Goal: Task Accomplishment & Management: Use online tool/utility

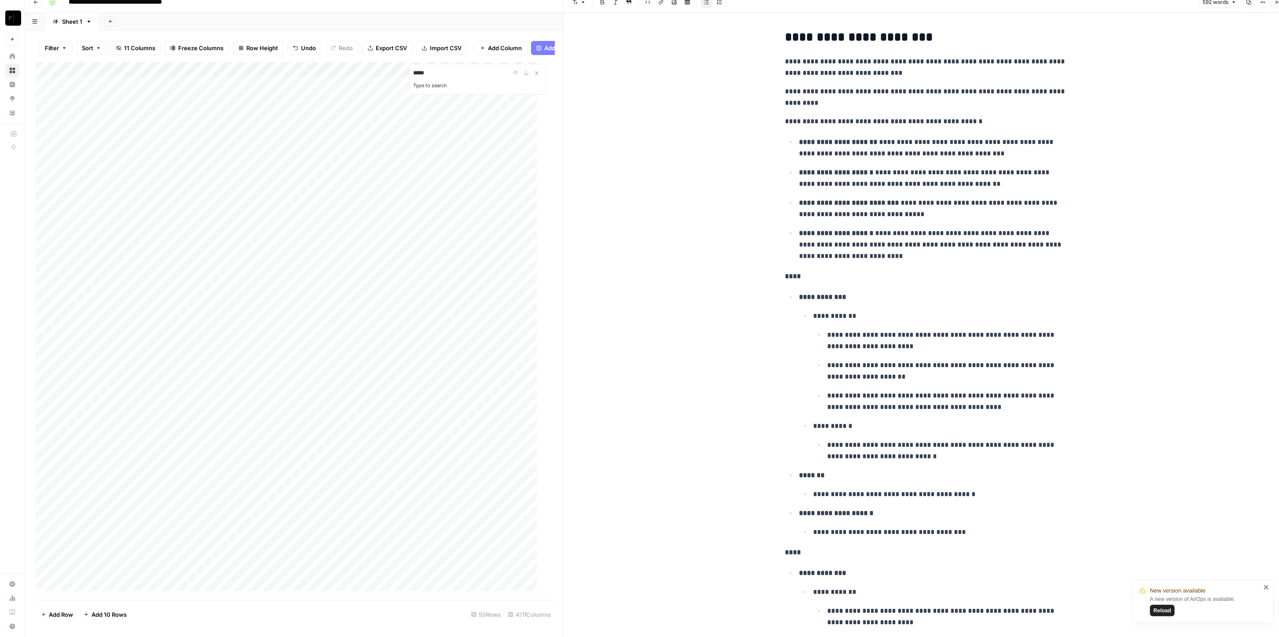
click at [466, 321] on div "Add Column" at bounding box center [291, 331] width 510 height 538
click at [466, 337] on div "Add Column" at bounding box center [291, 331] width 510 height 538
click at [463, 354] on div "Add Column" at bounding box center [291, 331] width 510 height 538
click at [465, 368] on div "Add Column" at bounding box center [291, 331] width 510 height 538
click at [533, 70] on icon "Close Search" at bounding box center [536, 73] width 7 height 7
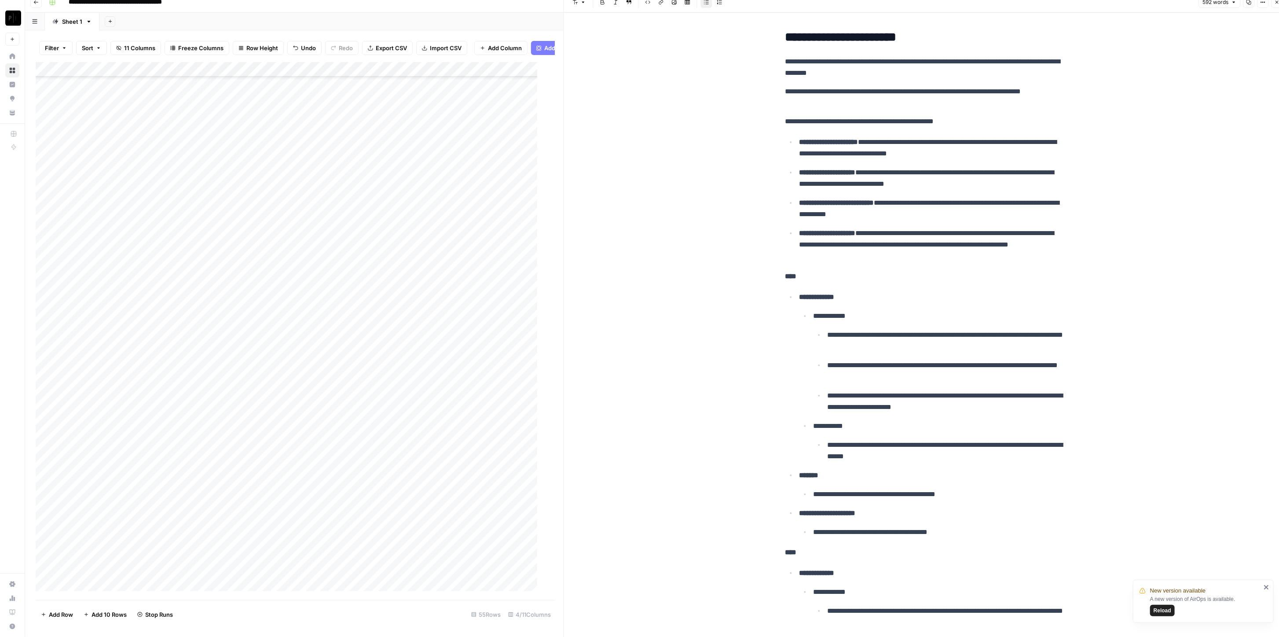
scroll to position [322, 0]
click at [466, 329] on div "Add Column" at bounding box center [291, 331] width 510 height 538
click at [43, 41] on button "Filter" at bounding box center [55, 48] width 33 height 14
click at [88, 84] on button "Add Filter" at bounding box center [214, 82] width 328 height 11
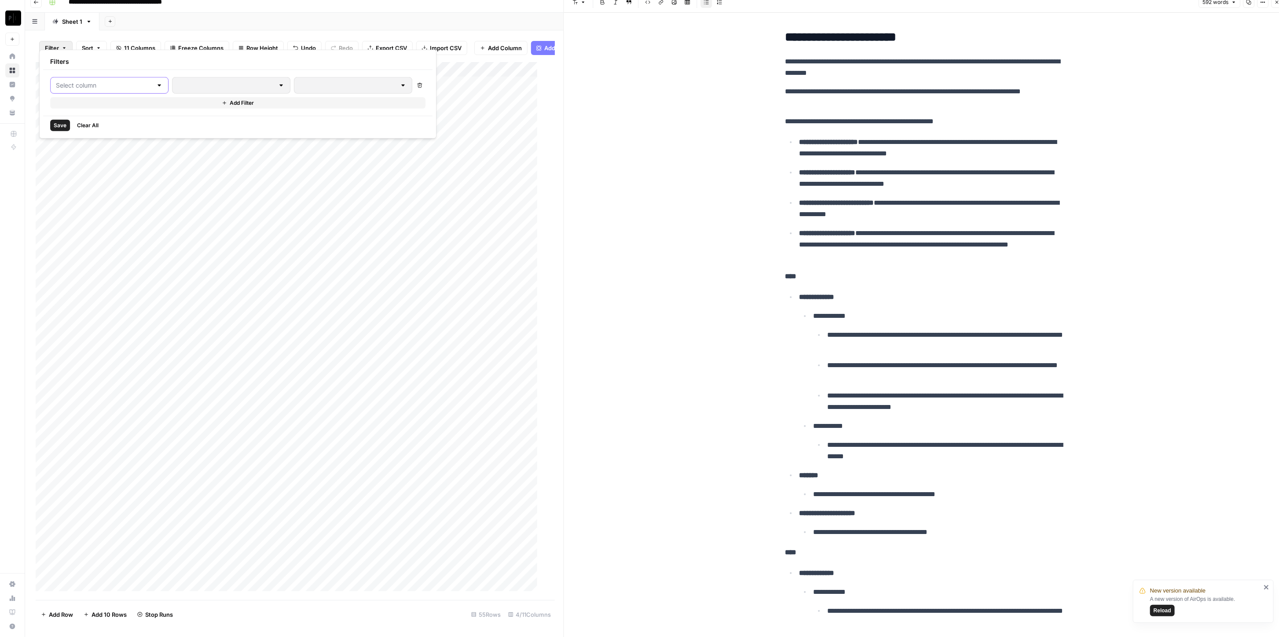
click at [90, 86] on input "text" at bounding box center [104, 85] width 96 height 9
click at [110, 216] on span "MT Supabase SFTP - Top 5 Email (URLs)" at bounding box center [105, 217] width 74 height 9
click at [315, 79] on div at bounding box center [379, 85] width 129 height 17
click at [344, 154] on span "cancelled" at bounding box center [339, 156] width 95 height 9
click at [58, 127] on span "Save" at bounding box center [60, 125] width 13 height 8
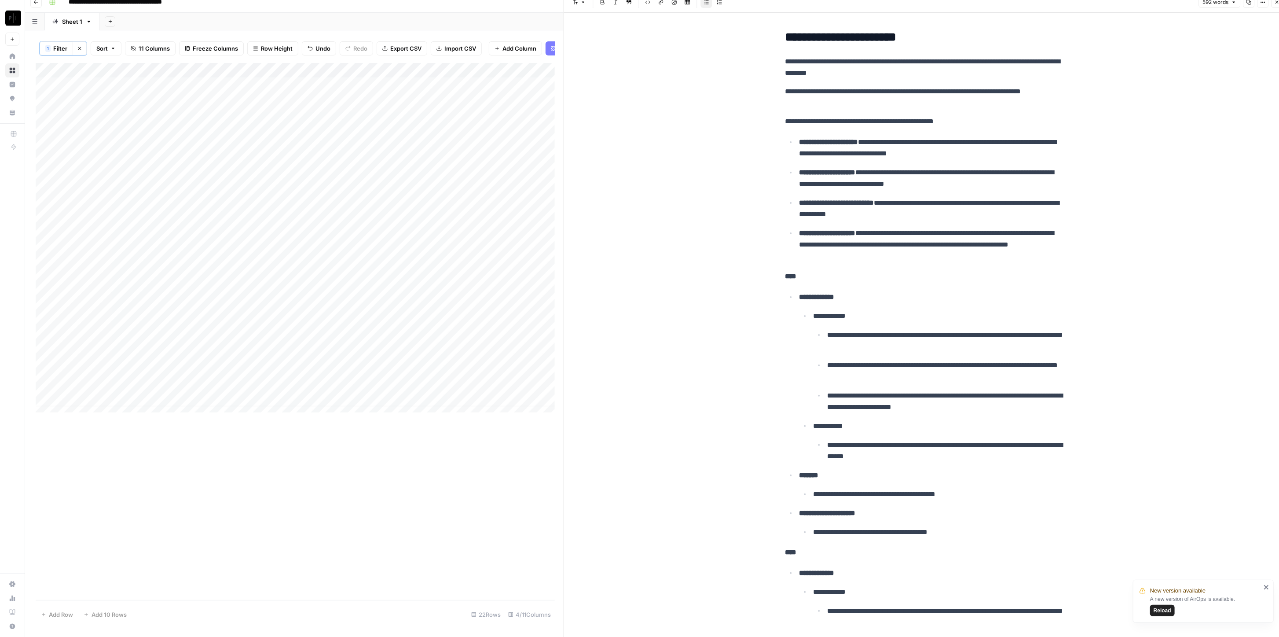
click at [462, 79] on div "Add Column" at bounding box center [295, 242] width 519 height 358
click at [483, 91] on span "All Rows" at bounding box center [496, 90] width 55 height 9
click at [67, 51] on button "1 Filter" at bounding box center [56, 48] width 33 height 14
click at [376, 90] on button "cancelled" at bounding box center [392, 94] width 36 height 11
click at [373, 92] on input "text" at bounding box center [374, 94] width 107 height 9
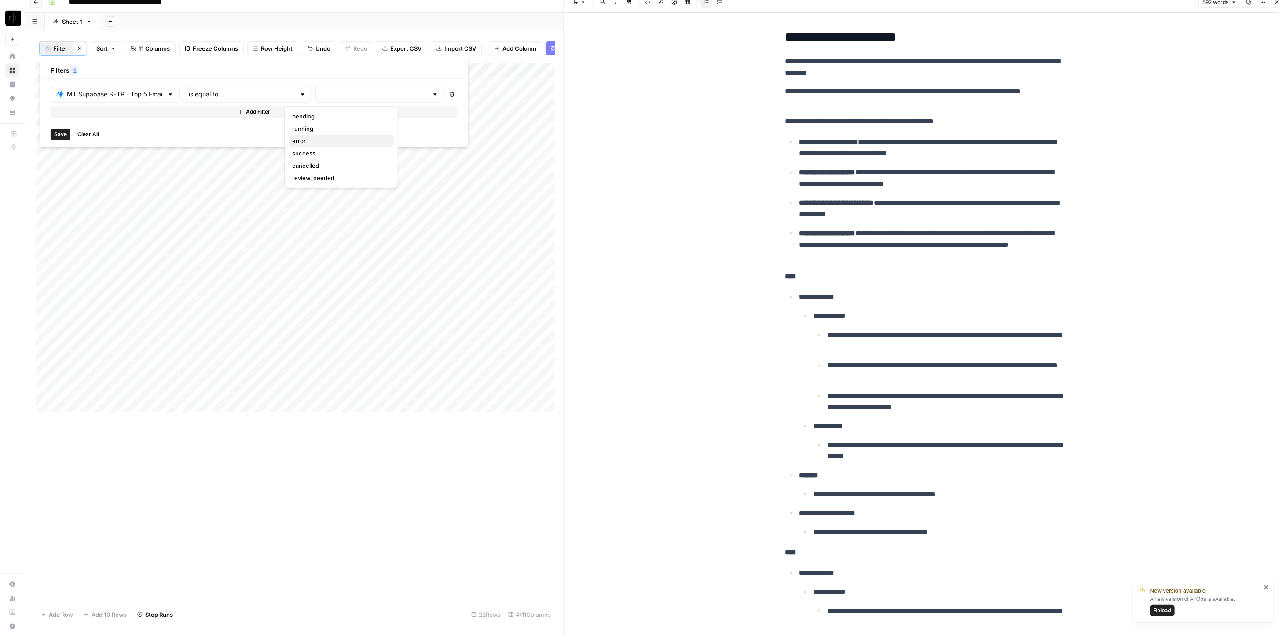
click at [338, 135] on button "error" at bounding box center [342, 141] width 106 height 12
click at [56, 131] on span "Save" at bounding box center [60, 134] width 13 height 8
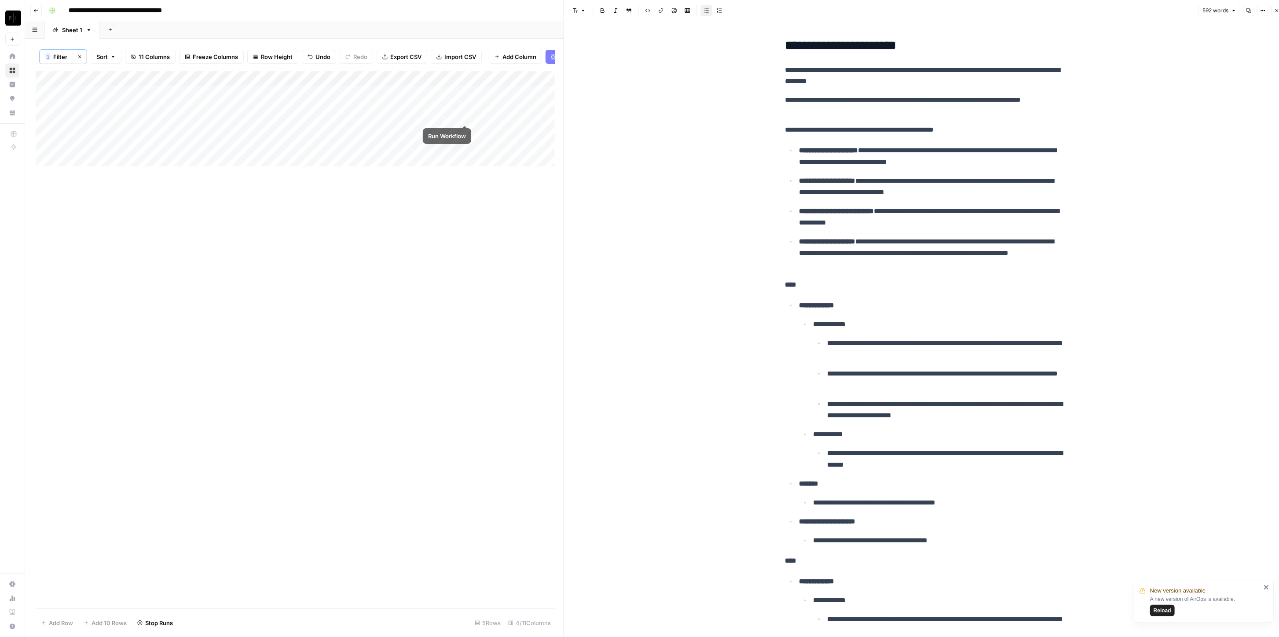
click at [465, 100] on div "Add Column" at bounding box center [295, 123] width 519 height 104
click at [465, 116] on div "Add Column" at bounding box center [295, 123] width 519 height 104
click at [465, 129] on div "Add Column" at bounding box center [295, 123] width 519 height 104
click at [465, 146] on div "Add Column" at bounding box center [295, 123] width 519 height 104
click at [465, 161] on div "Add Column" at bounding box center [295, 123] width 519 height 104
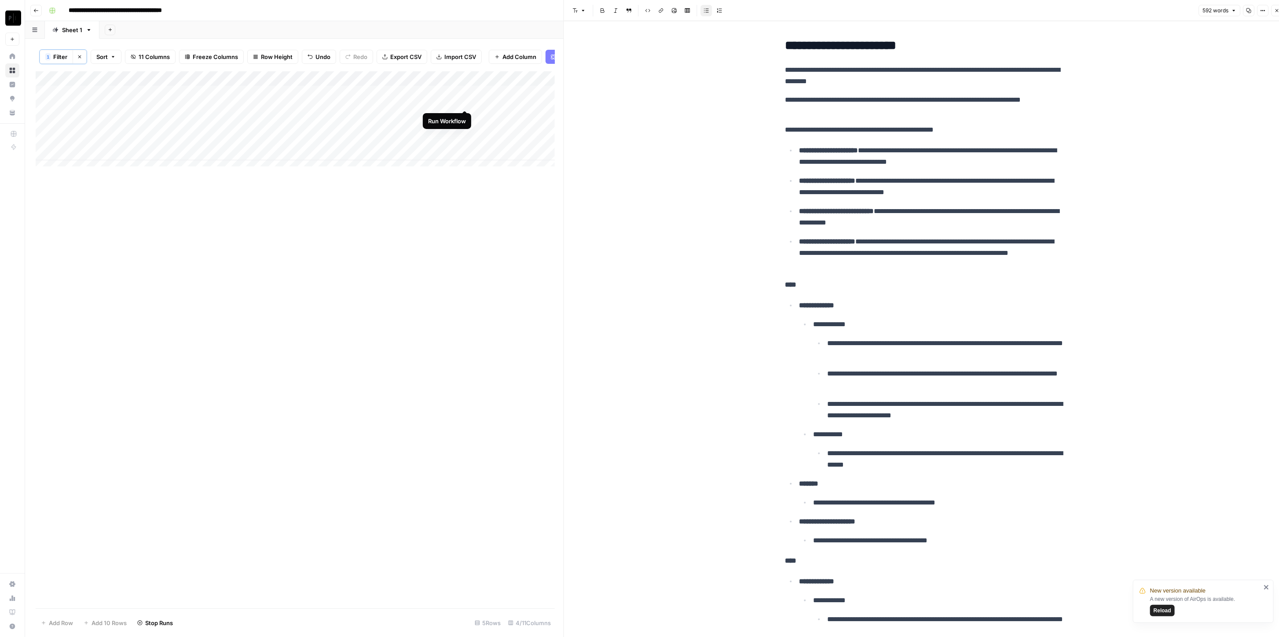
click at [464, 103] on div "Add Column" at bounding box center [295, 123] width 519 height 104
click at [82, 58] on button "Clear filters" at bounding box center [80, 57] width 14 height 14
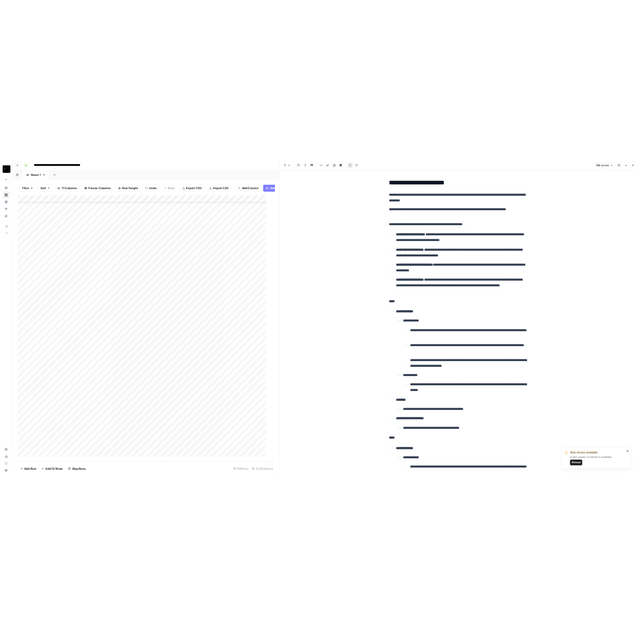
scroll to position [29, 0]
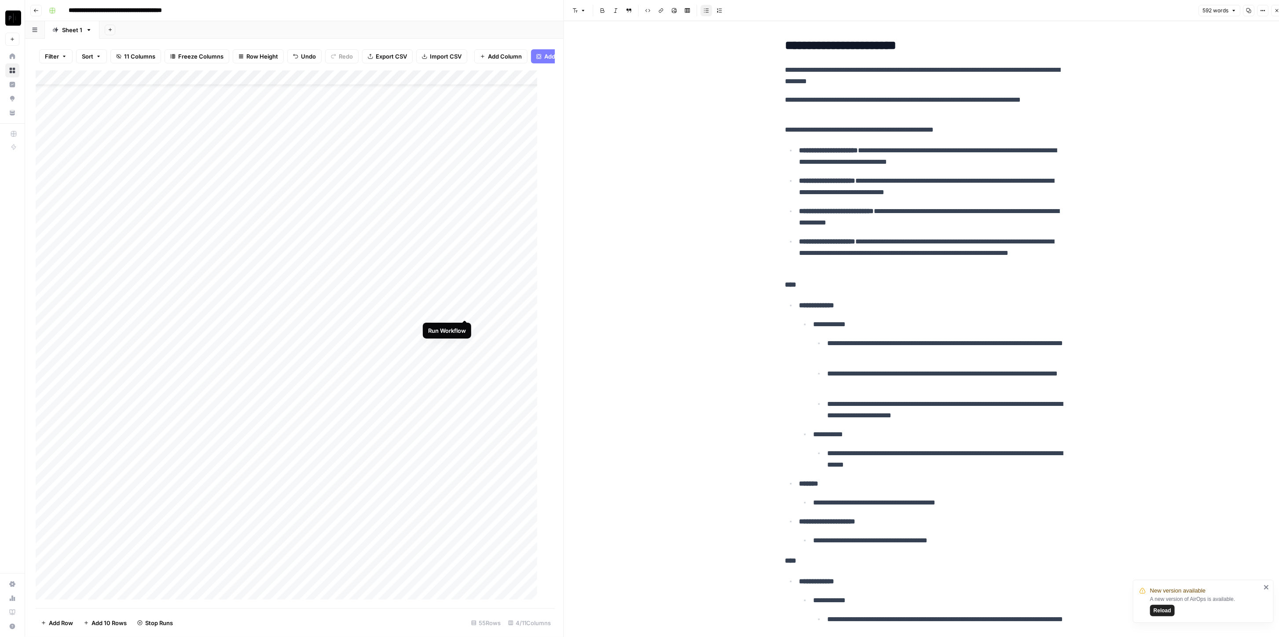
click at [462, 309] on div "Add Column" at bounding box center [291, 339] width 510 height 538
click at [467, 323] on div "Add Column" at bounding box center [291, 339] width 510 height 538
click at [465, 338] on div "Add Column" at bounding box center [291, 339] width 510 height 538
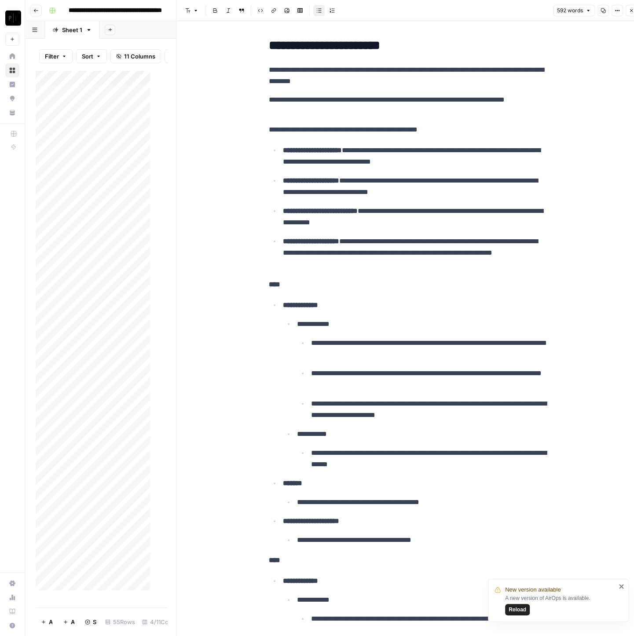
scroll to position [0, 0]
click at [101, 264] on div "Add Column" at bounding box center [97, 334] width 123 height 528
click at [100, 285] on div "Add Column" at bounding box center [97, 334] width 123 height 528
click at [104, 286] on div "Add Column" at bounding box center [97, 334] width 123 height 528
click at [122, 67] on div "Filter Sort 11 Columns Freeze Columns Row Height Undo Redo Export CSV Import CS…" at bounding box center [102, 56] width 132 height 28
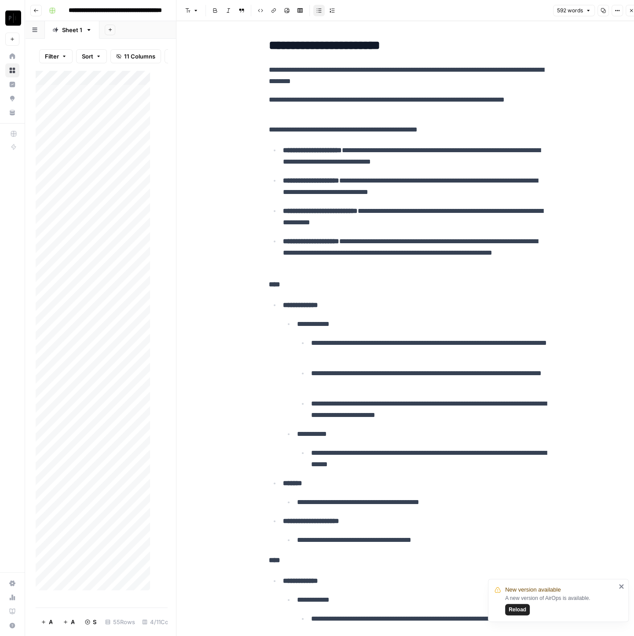
click at [146, 60] on span "11 Columns" at bounding box center [139, 56] width 31 height 9
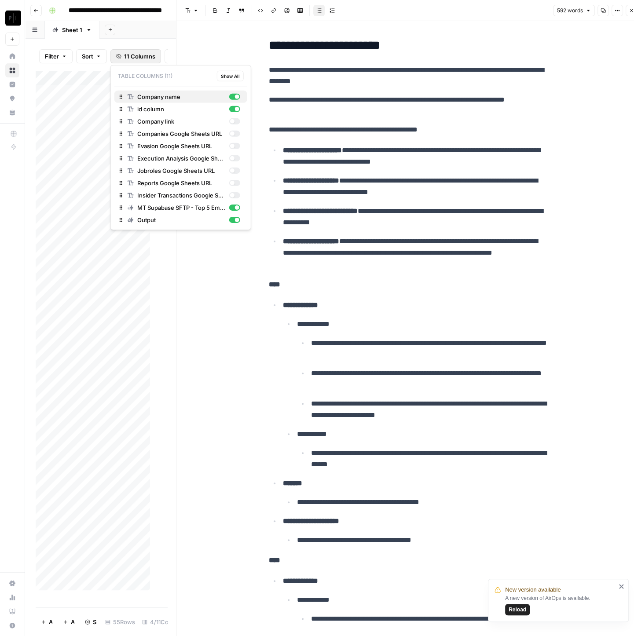
click at [236, 97] on div "button" at bounding box center [237, 97] width 4 height 4
click at [236, 99] on div "Company name" at bounding box center [184, 96] width 113 height 9
click at [237, 107] on div "button" at bounding box center [237, 109] width 4 height 4
click at [234, 97] on div "button" at bounding box center [234, 97] width 11 height 6
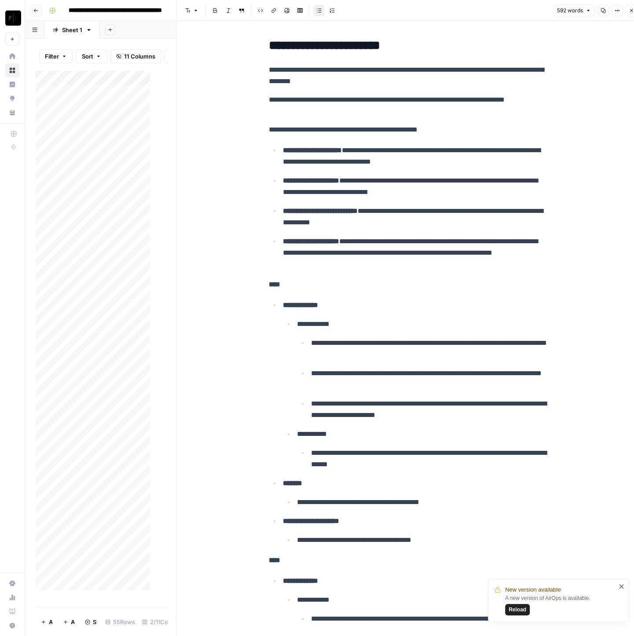
click at [89, 263] on div "Add Column" at bounding box center [97, 334] width 123 height 528
click at [132, 54] on span "11 Columns" at bounding box center [139, 56] width 31 height 9
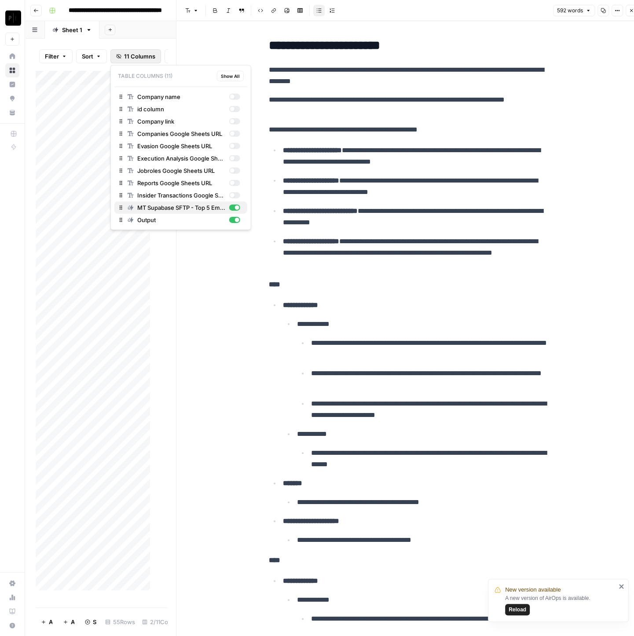
click at [238, 209] on div "button" at bounding box center [234, 208] width 11 height 6
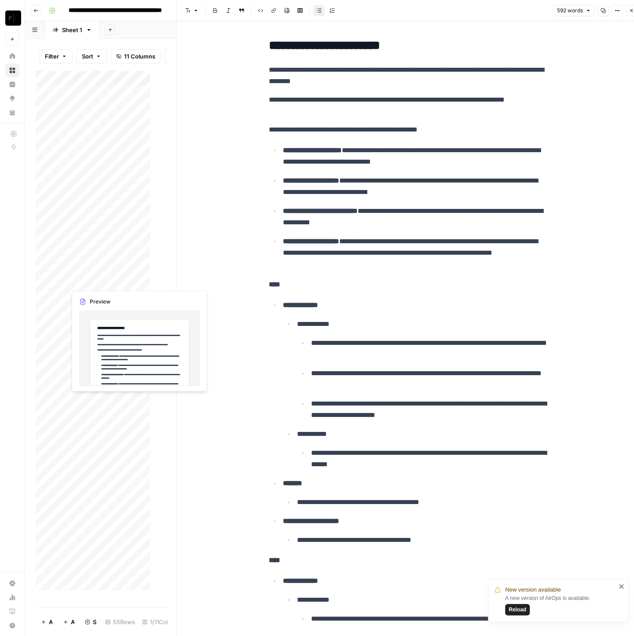
click at [102, 279] on div "Add Column" at bounding box center [97, 334] width 123 height 528
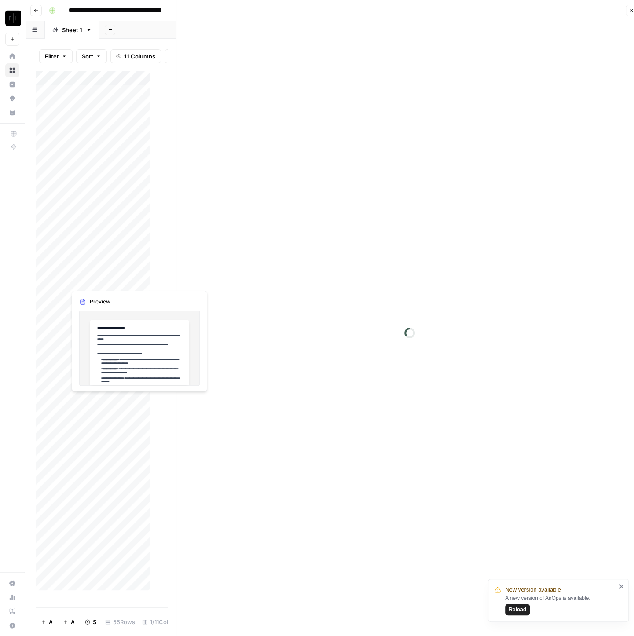
click at [102, 279] on div at bounding box center [167, 280] width 202 height 16
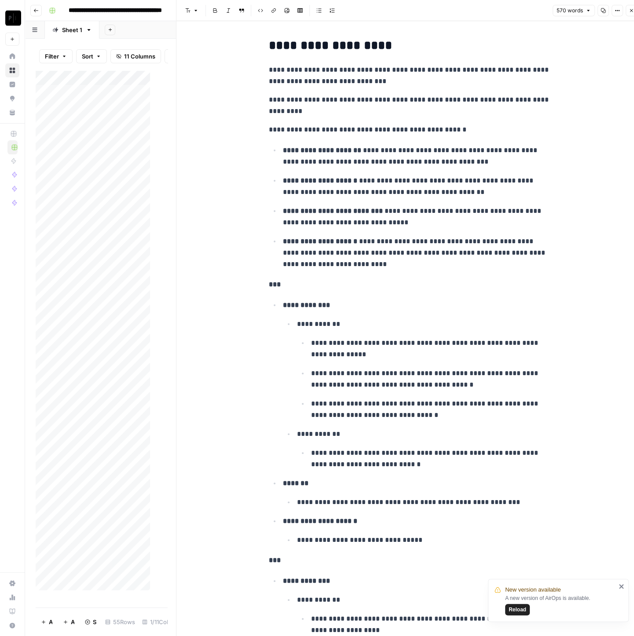
click at [105, 297] on div "Add Column" at bounding box center [97, 334] width 123 height 528
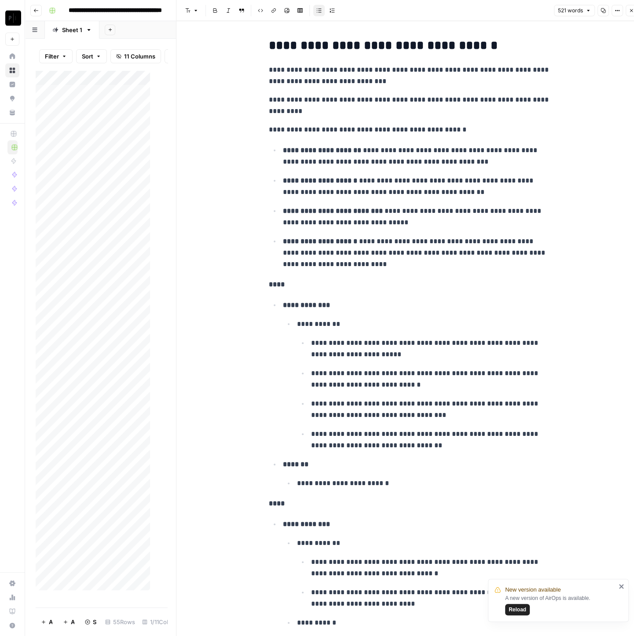
click at [325, 48] on h2 "**********" at bounding box center [410, 46] width 282 height 14
drag, startPoint x: 267, startPoint y: 46, endPoint x: 380, endPoint y: 35, distance: 113.6
copy h2 "**********"
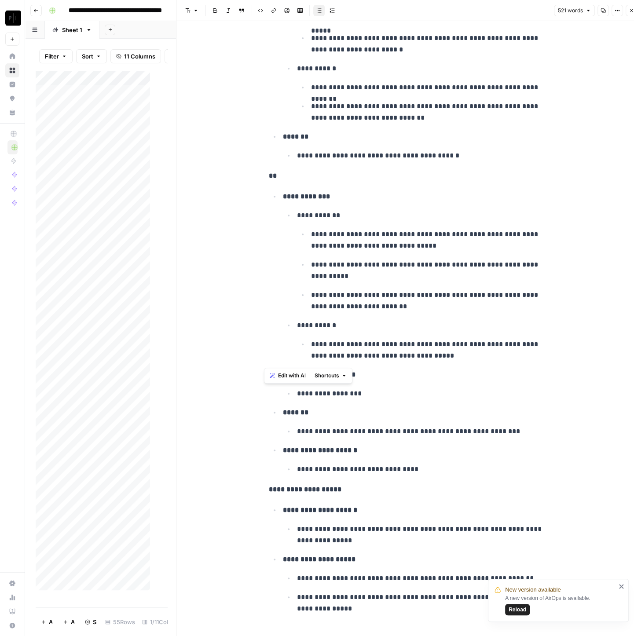
scroll to position [8, 0]
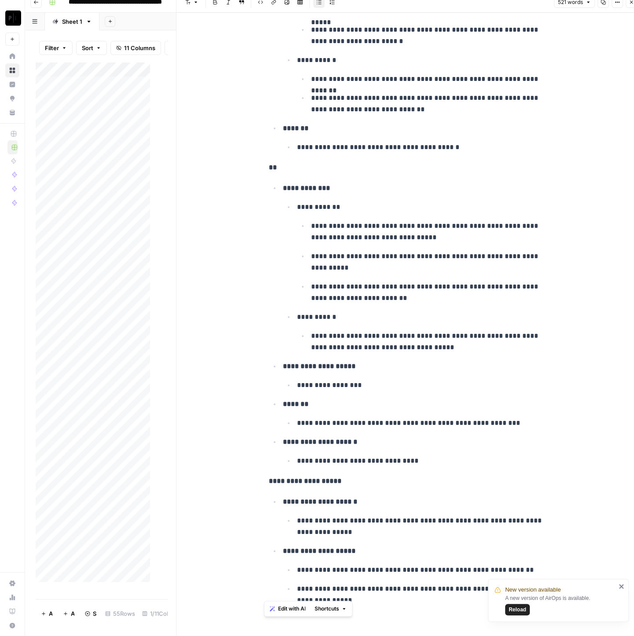
drag, startPoint x: 260, startPoint y: 70, endPoint x: 444, endPoint y: 589, distance: 549.8
copy div "**********"
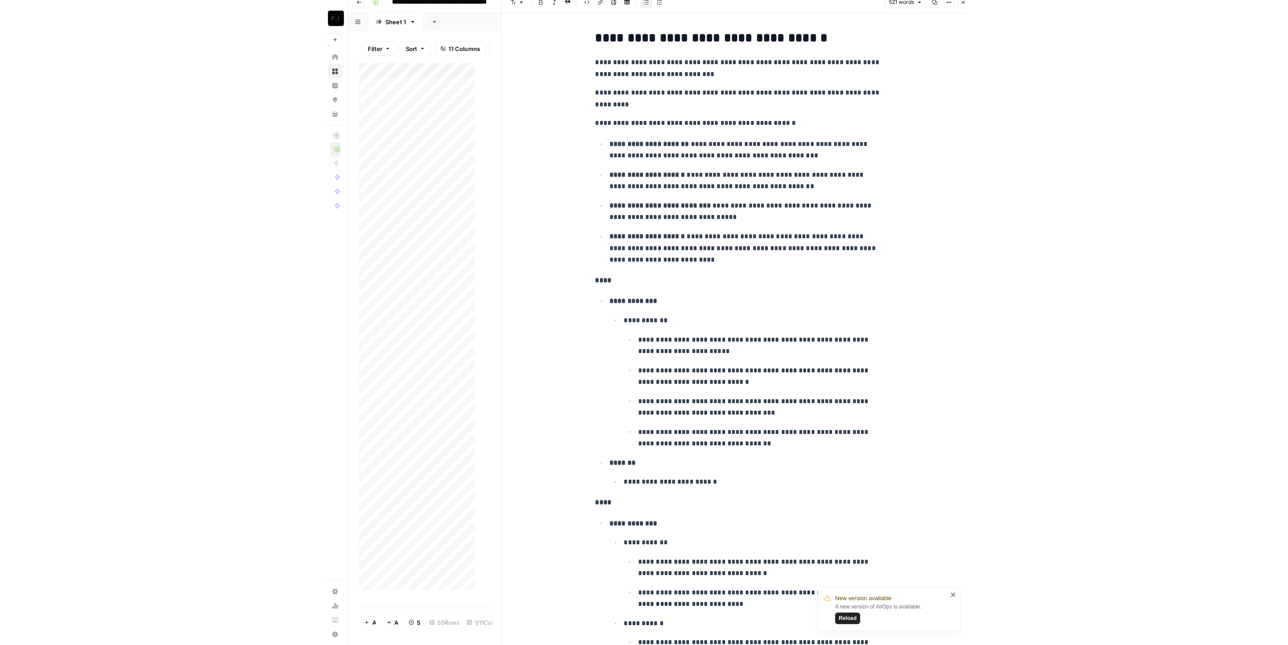
scroll to position [0, 0]
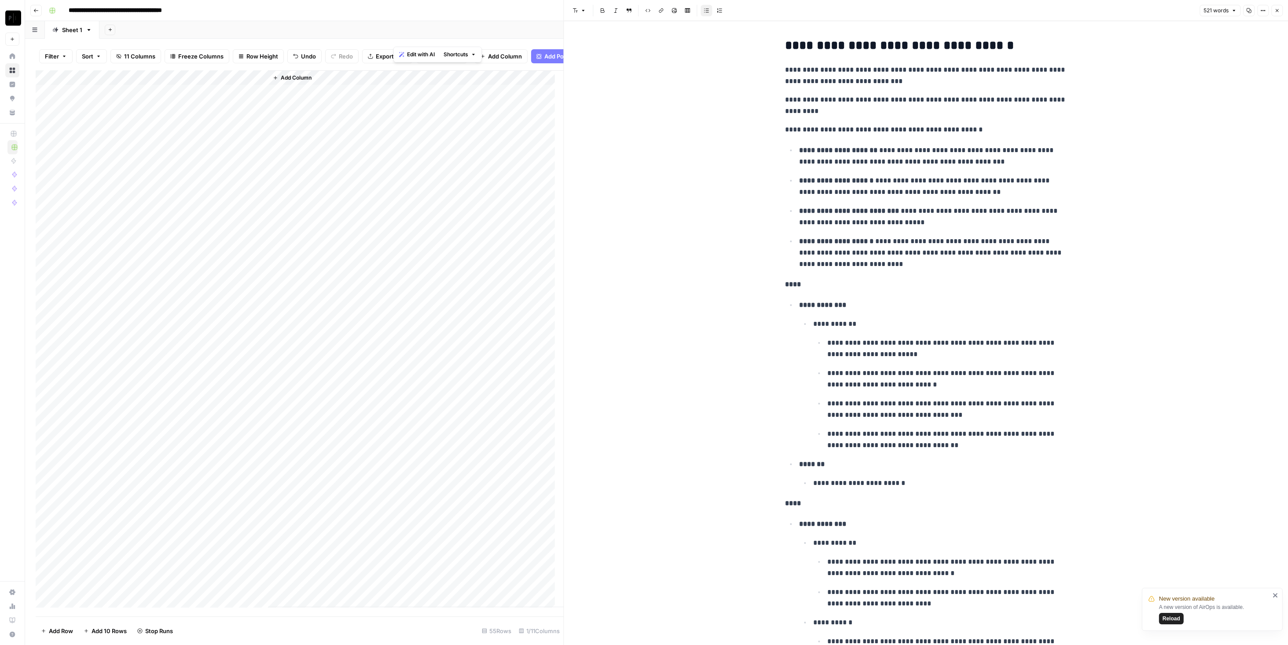
click at [1278, 11] on span "Close" at bounding box center [1279, 11] width 0 height 0
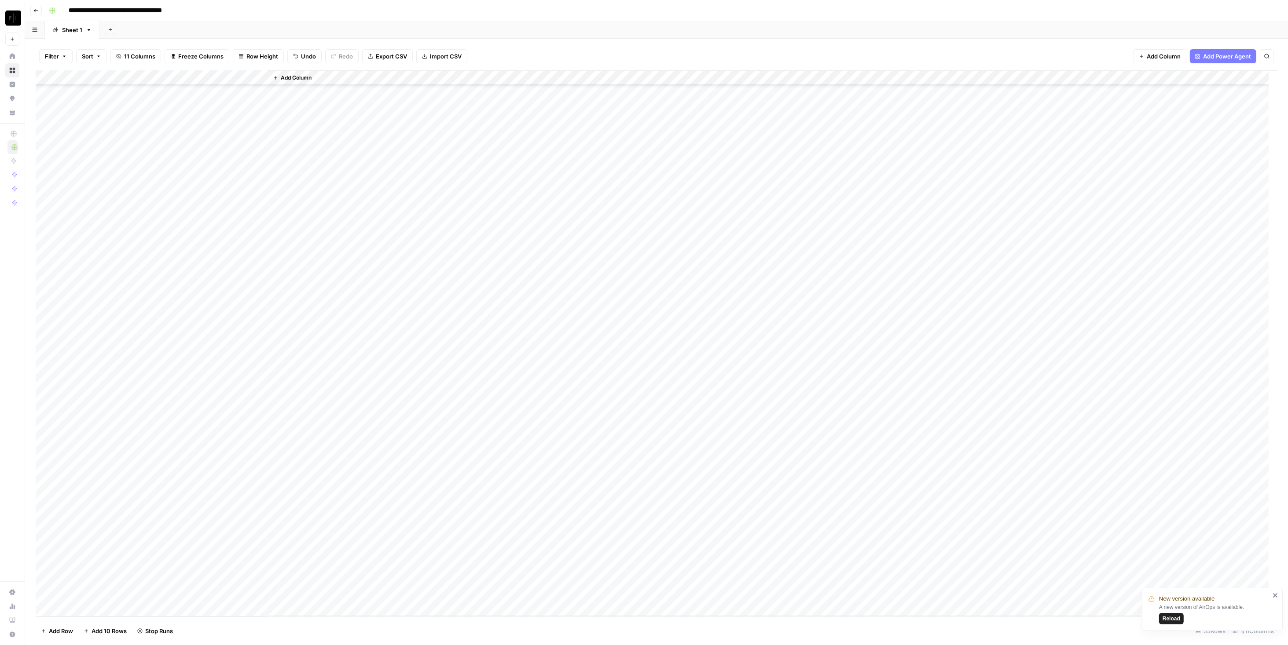
scroll to position [12, 0]
click at [56, 55] on span "Filter" at bounding box center [52, 56] width 14 height 9
click at [225, 35] on div "Add Sheet" at bounding box center [693, 30] width 1188 height 18
click at [144, 52] on span "11 Columns" at bounding box center [139, 56] width 31 height 9
click at [233, 96] on div "button" at bounding box center [232, 97] width 4 height 4
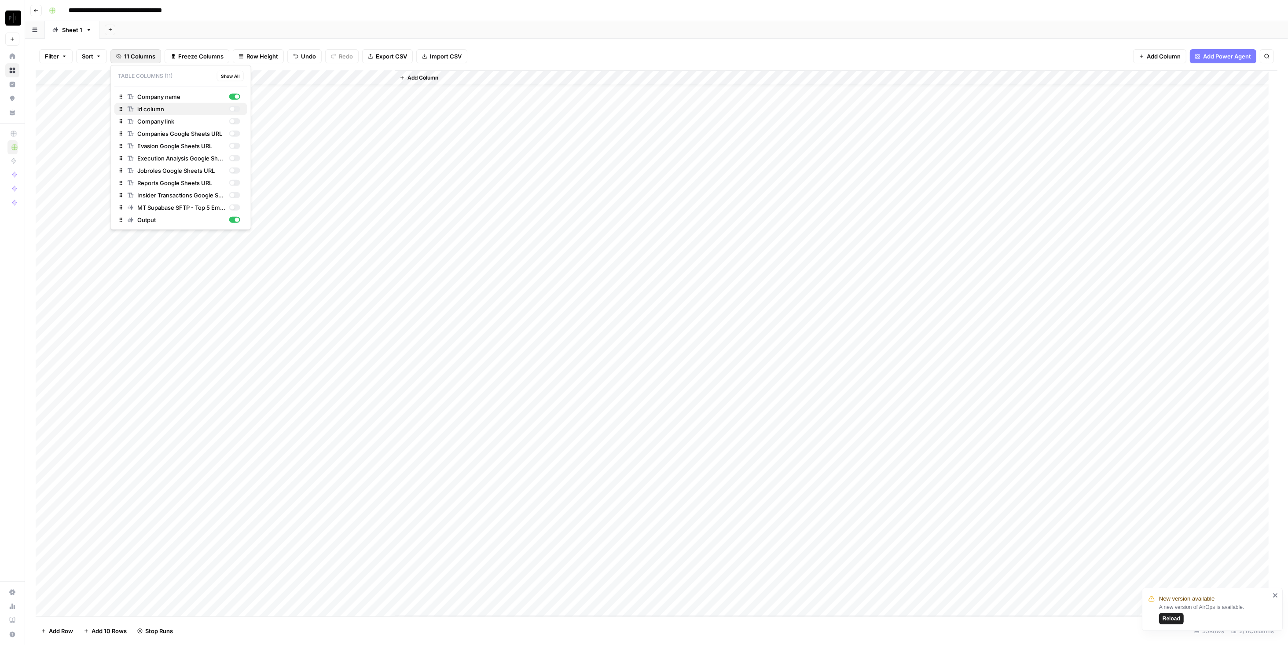
click at [237, 110] on div "button" at bounding box center [234, 109] width 11 height 6
click at [236, 205] on div "button" at bounding box center [234, 208] width 11 height 6
click at [455, 80] on div "Add Column" at bounding box center [656, 343] width 1241 height 546
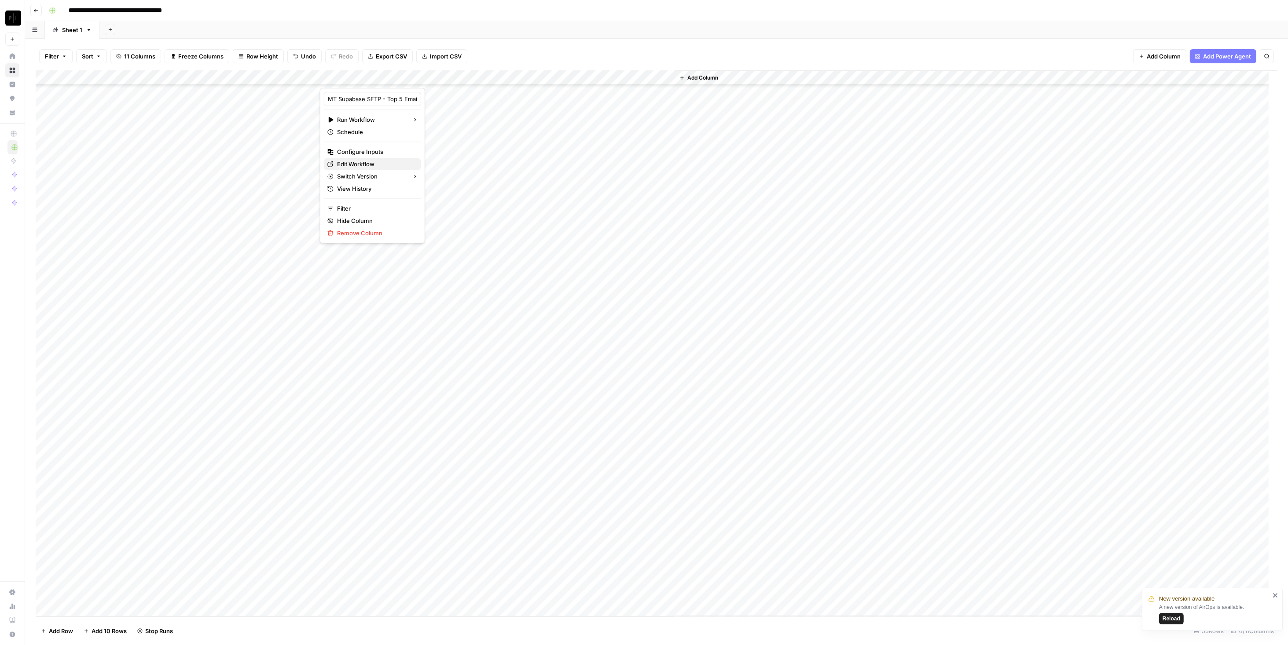
click at [370, 166] on span "Edit Workflow" at bounding box center [375, 164] width 77 height 9
click at [466, 77] on div "Add Column" at bounding box center [656, 343] width 1241 height 546
click at [465, 261] on div "Add Column" at bounding box center [656, 343] width 1241 height 546
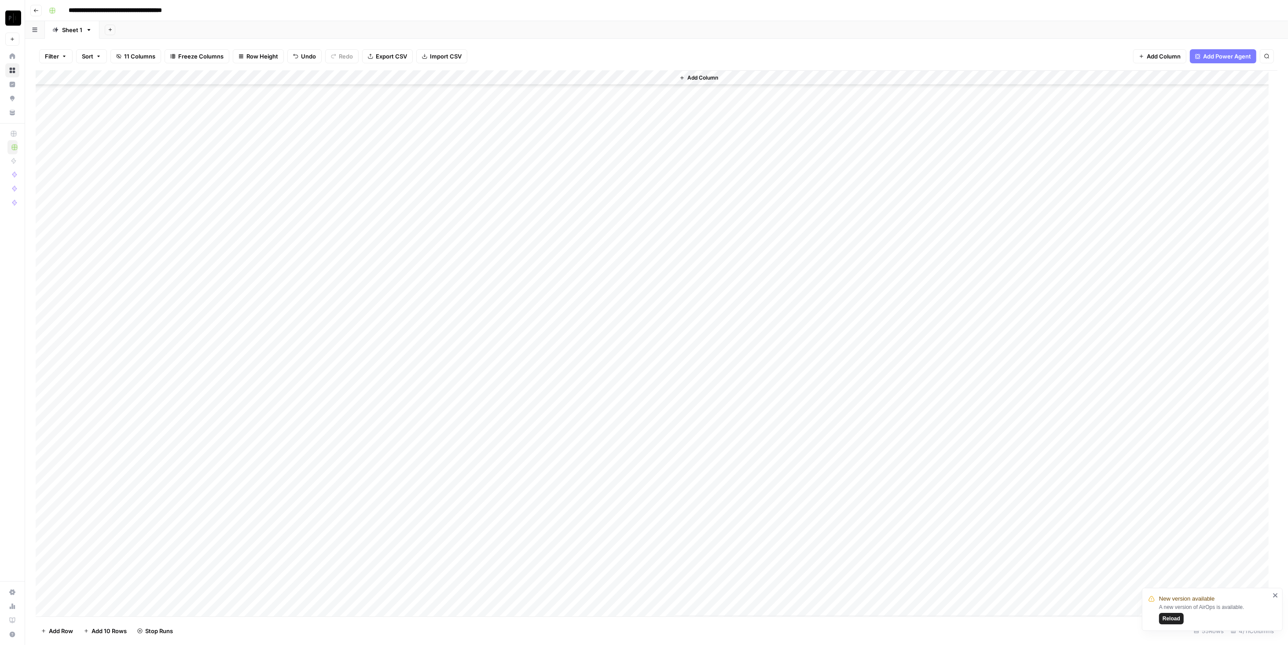
click at [464, 277] on div "Add Column" at bounding box center [656, 343] width 1241 height 546
click at [462, 289] on div "Add Column" at bounding box center [656, 343] width 1241 height 546
click at [465, 306] on div "Add Column" at bounding box center [656, 343] width 1241 height 546
click at [463, 318] on div "Add Column" at bounding box center [656, 343] width 1241 height 546
click at [465, 333] on div "Add Column" at bounding box center [656, 343] width 1241 height 546
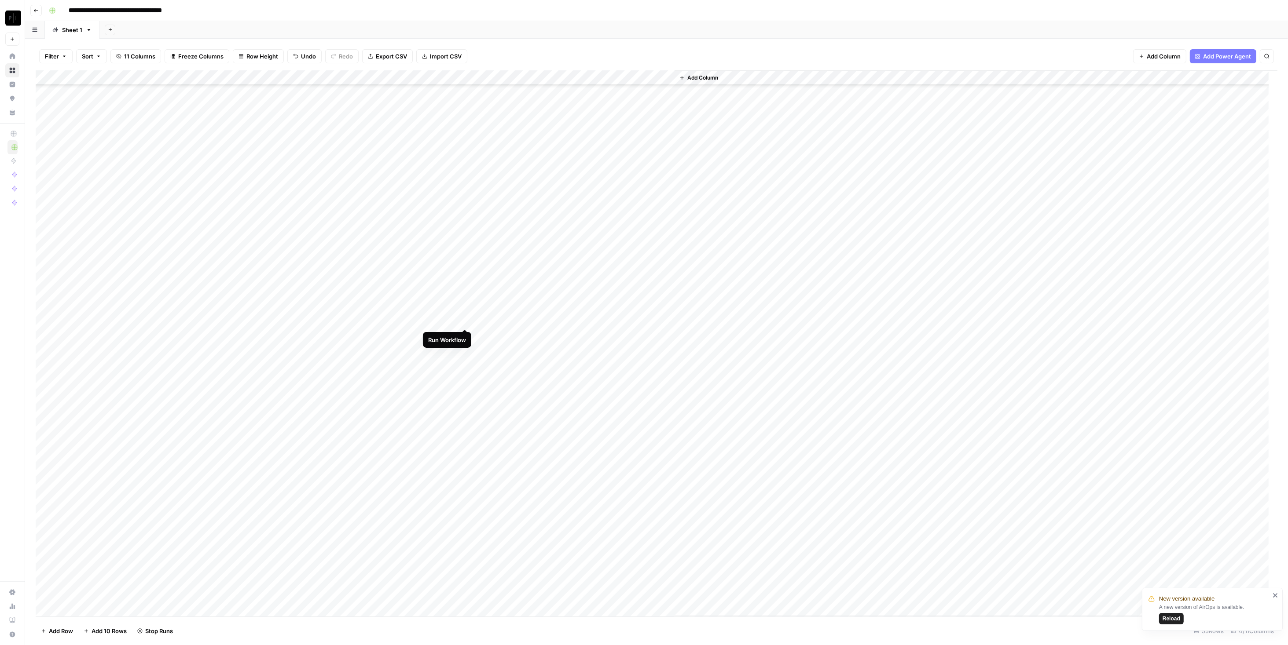
click at [465, 319] on div "Add Column" at bounding box center [656, 343] width 1241 height 546
click at [466, 366] on div "Add Column" at bounding box center [656, 343] width 1241 height 546
click at [465, 351] on div "Add Column" at bounding box center [656, 343] width 1241 height 546
click at [464, 264] on div "Add Column" at bounding box center [656, 343] width 1241 height 546
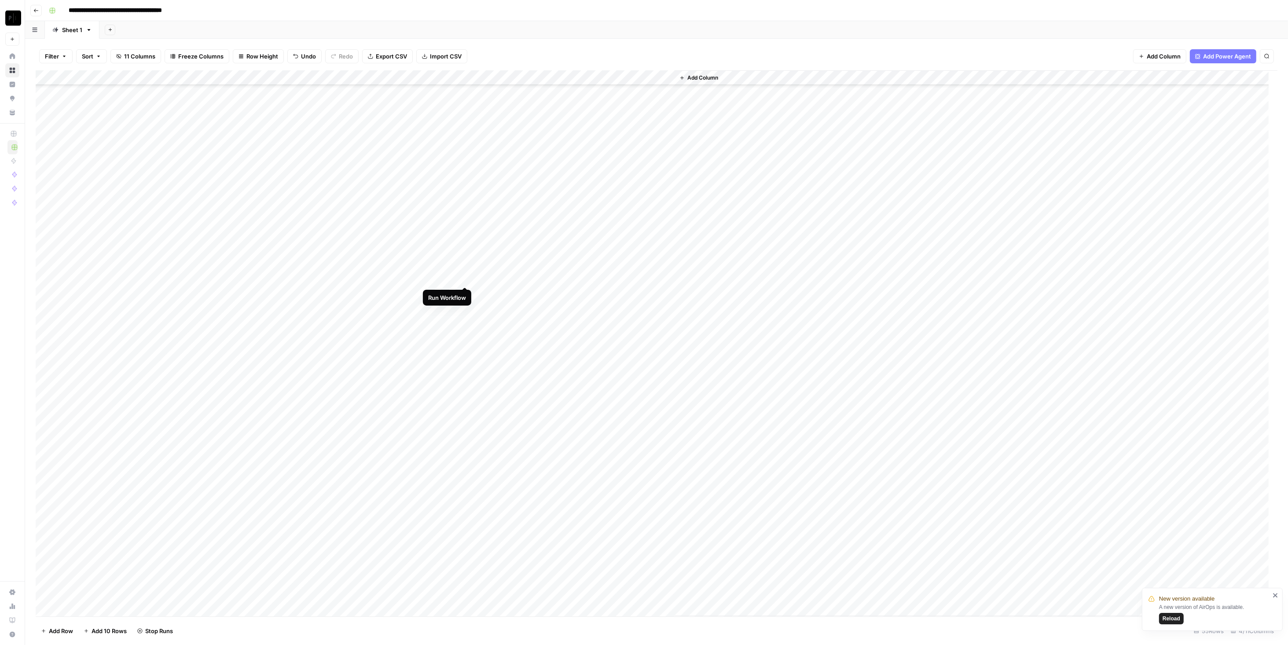
click at [464, 278] on div "Add Column" at bounding box center [656, 343] width 1241 height 546
click at [464, 295] on div "Add Column" at bounding box center [656, 343] width 1241 height 546
click at [465, 307] on div "Add Column" at bounding box center [656, 343] width 1241 height 546
click at [464, 322] on div "Add Column" at bounding box center [656, 343] width 1241 height 546
click at [463, 339] on div "Add Column" at bounding box center [656, 343] width 1241 height 546
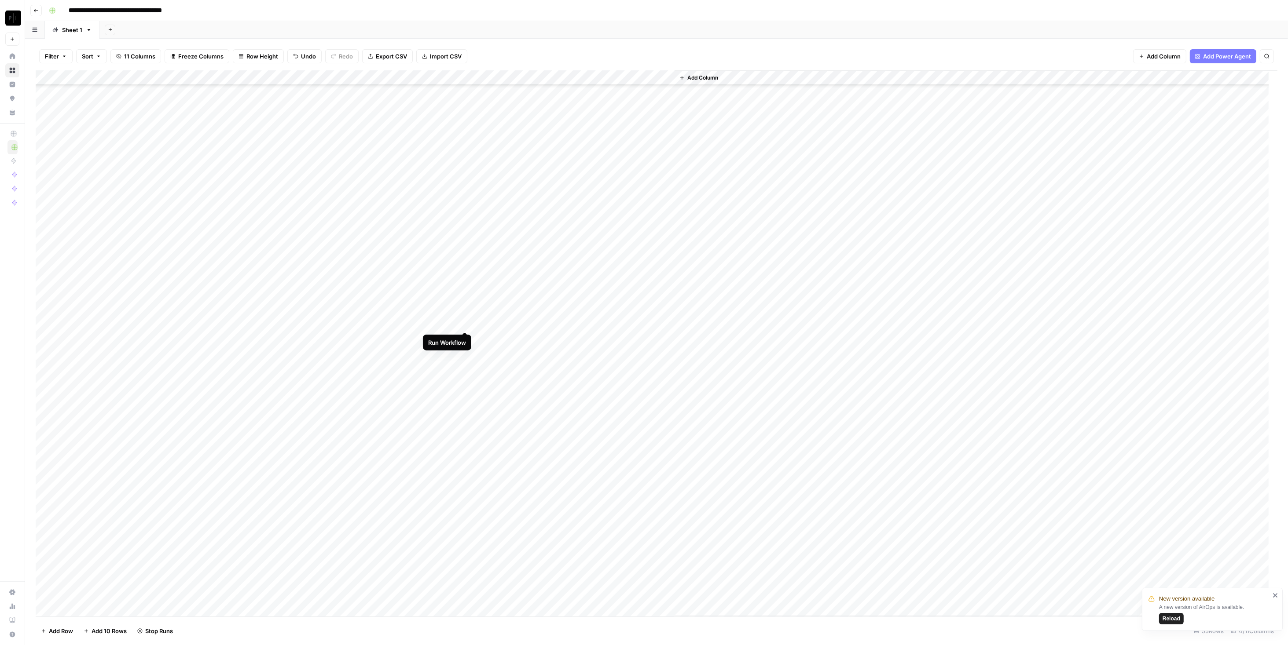
click at [465, 322] on div "Add Column" at bounding box center [656, 343] width 1241 height 546
click at [464, 337] on div "Add Column" at bounding box center [656, 343] width 1241 height 546
click at [466, 351] on div "Add Column" at bounding box center [656, 343] width 1241 height 546
click at [467, 367] on div "Add Column" at bounding box center [656, 343] width 1241 height 546
click at [466, 383] on div "Add Column" at bounding box center [656, 343] width 1241 height 546
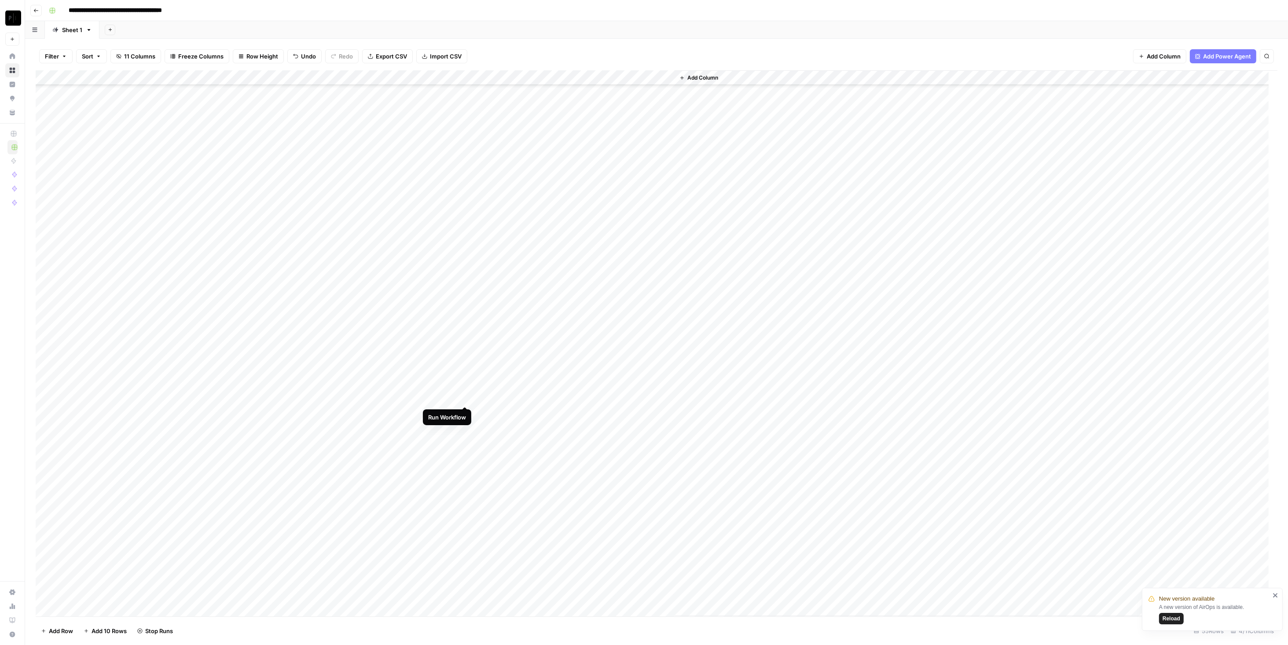
click at [464, 400] on div "Add Column" at bounding box center [656, 343] width 1241 height 546
click at [465, 382] on div "Add Column" at bounding box center [656, 343] width 1241 height 546
click at [463, 410] on div "Add Column" at bounding box center [656, 343] width 1241 height 546
click at [463, 399] on div "Add Column" at bounding box center [656, 343] width 1241 height 546
click at [464, 430] on div "Add Column" at bounding box center [656, 343] width 1241 height 546
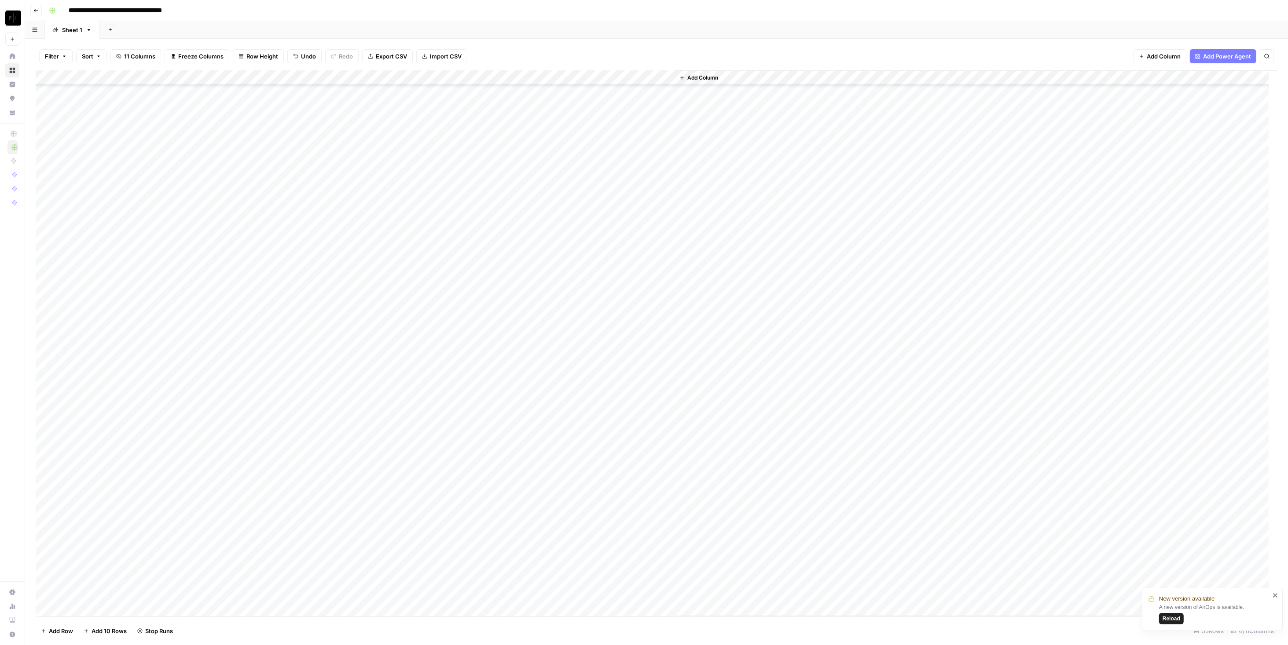
click at [466, 442] on div "Add Column" at bounding box center [656, 343] width 1241 height 546
click at [466, 457] on div "Add Column" at bounding box center [656, 343] width 1241 height 546
click at [463, 471] on div "Add Column" at bounding box center [656, 343] width 1241 height 546
click at [465, 487] on div "Add Column" at bounding box center [656, 343] width 1241 height 546
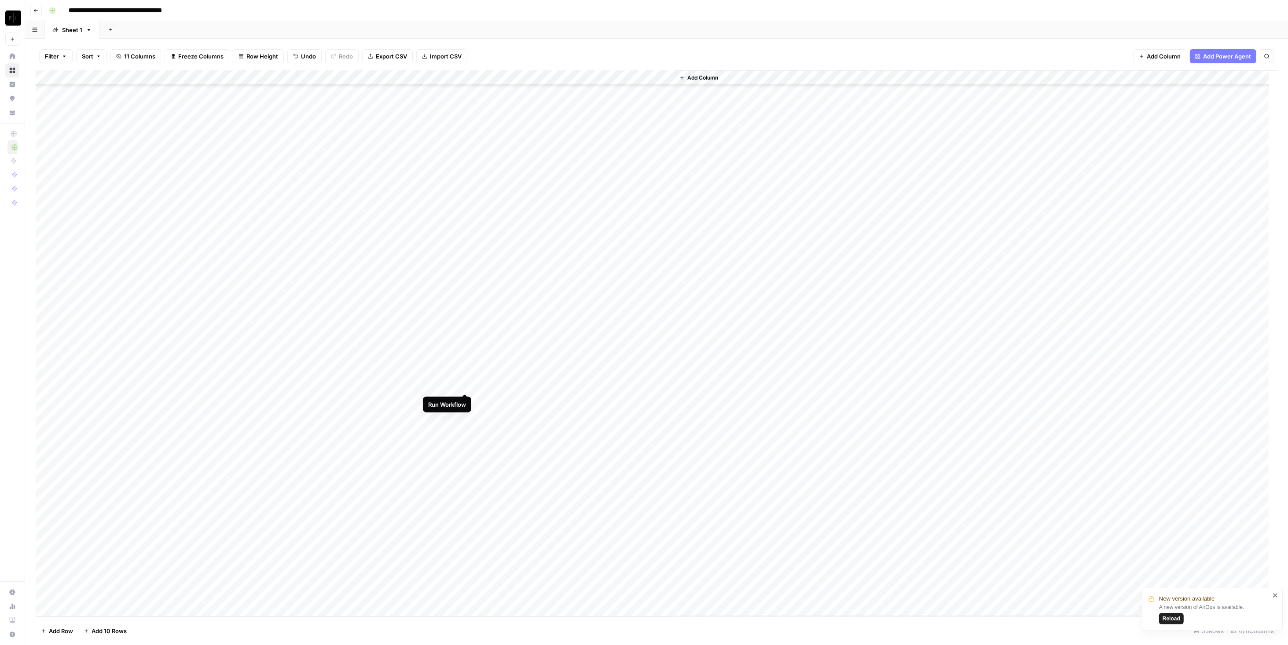
click at [465, 384] on div "Add Column" at bounding box center [656, 343] width 1241 height 546
click at [465, 399] on div "Add Column" at bounding box center [656, 343] width 1241 height 546
click at [467, 412] on div "Add Column" at bounding box center [656, 343] width 1241 height 546
click at [465, 428] on div "Add Column" at bounding box center [656, 343] width 1241 height 546
click at [465, 445] on div "Add Column" at bounding box center [656, 343] width 1241 height 546
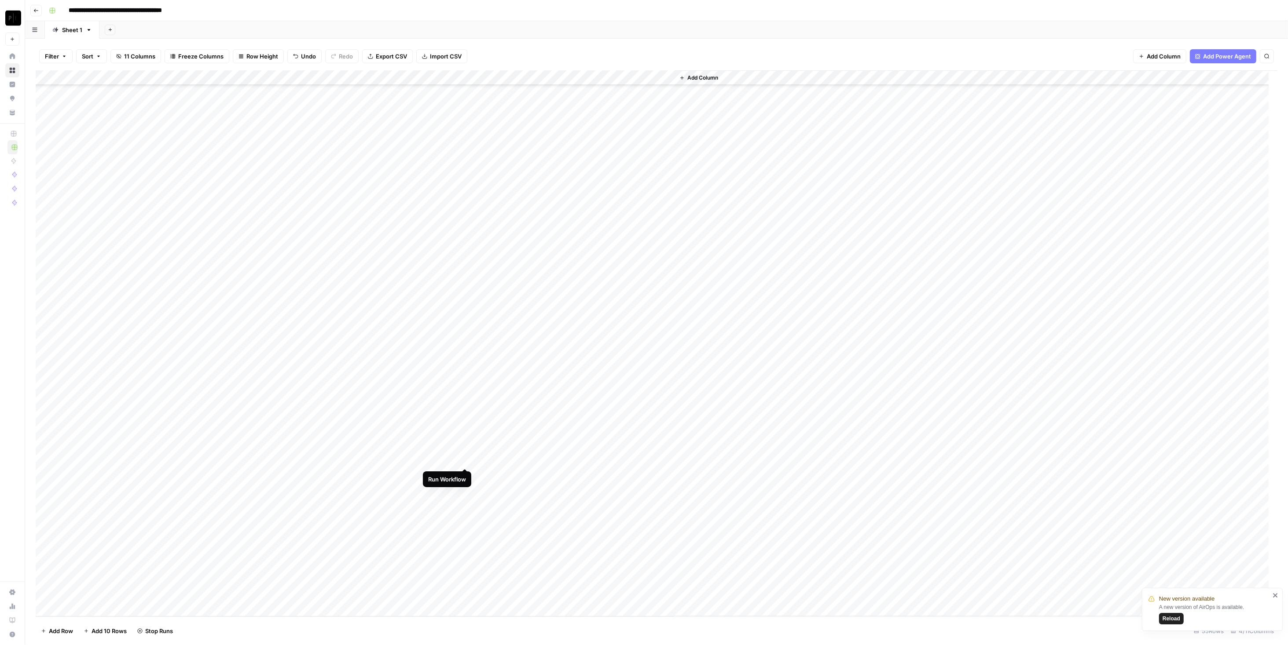
click at [465, 461] on div "Add Column" at bounding box center [656, 343] width 1241 height 546
click at [466, 475] on div "Add Column" at bounding box center [656, 343] width 1241 height 546
click at [465, 490] on div "Add Column" at bounding box center [656, 343] width 1241 height 546
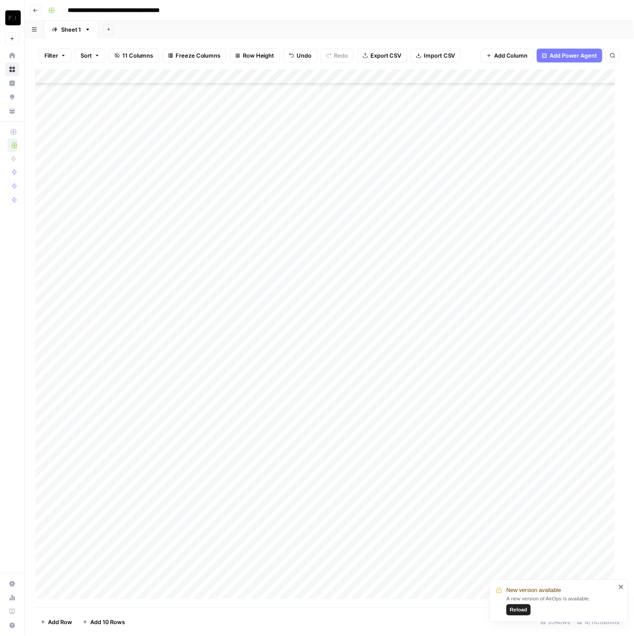
scroll to position [129, 0]
click at [515, 158] on div "Add Column" at bounding box center [334, 343] width 596 height 546
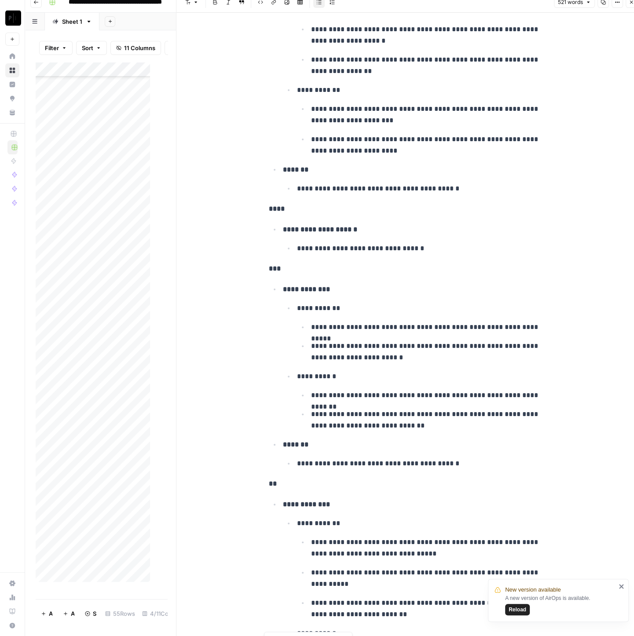
scroll to position [1135, 0]
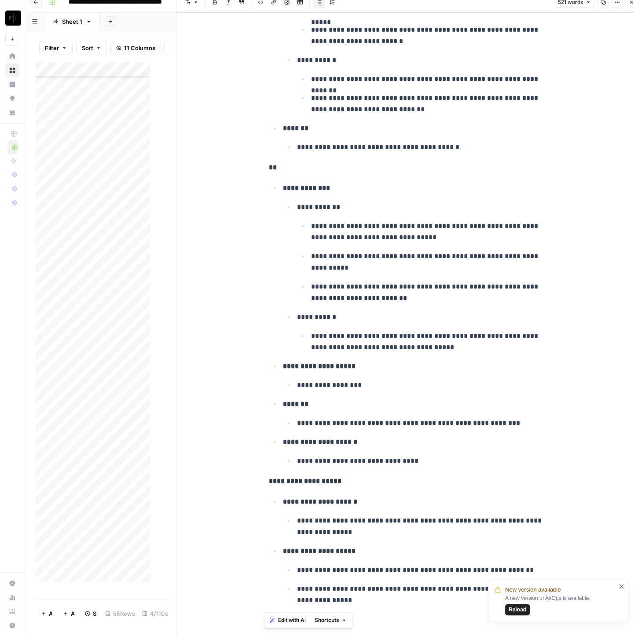
drag, startPoint x: 266, startPoint y: 68, endPoint x: 399, endPoint y: 604, distance: 552.0
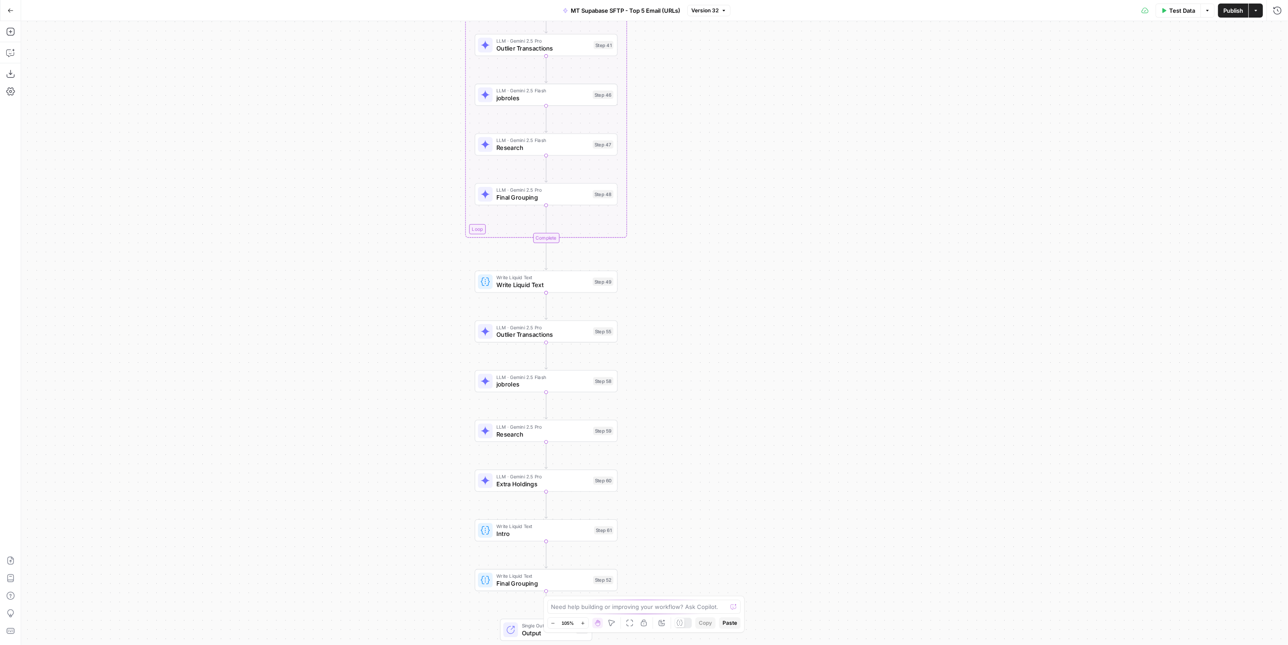
drag, startPoint x: 728, startPoint y: 465, endPoint x: 734, endPoint y: 442, distance: 24.5
click at [734, 442] on div "Workflow Input Settings Inputs Run Code · Python Fetch Google Sheets Data Step …" at bounding box center [654, 333] width 1266 height 624
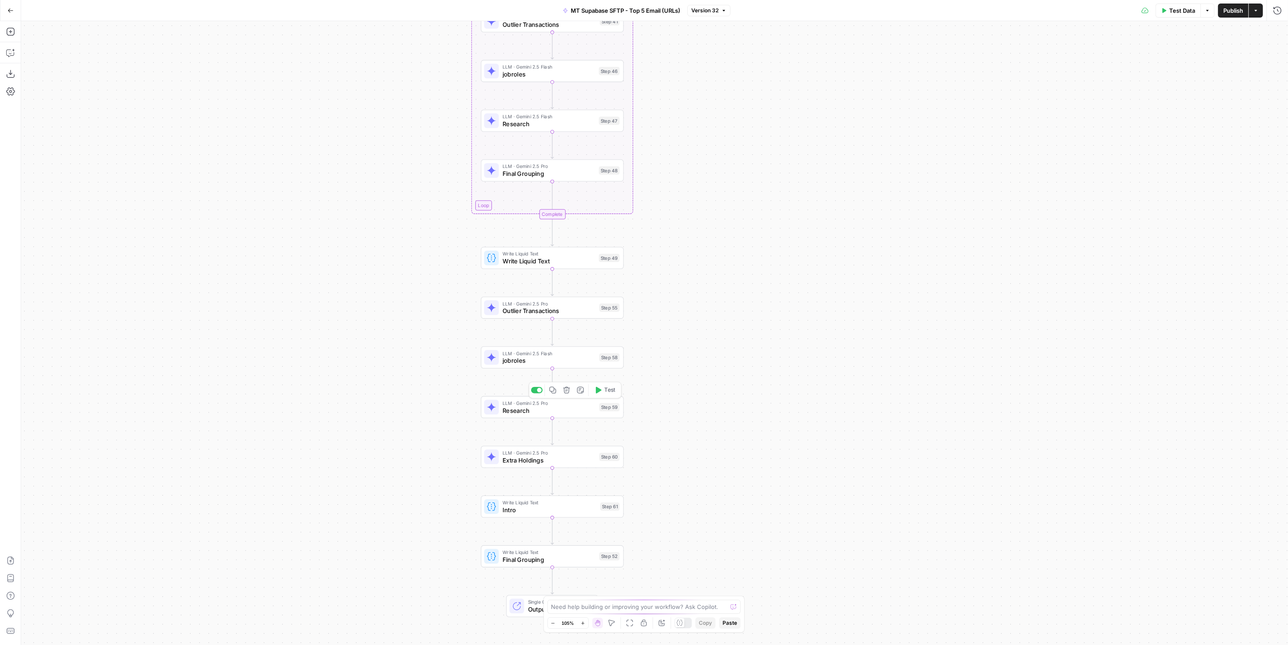
click at [569, 406] on span "Research" at bounding box center [548, 410] width 93 height 9
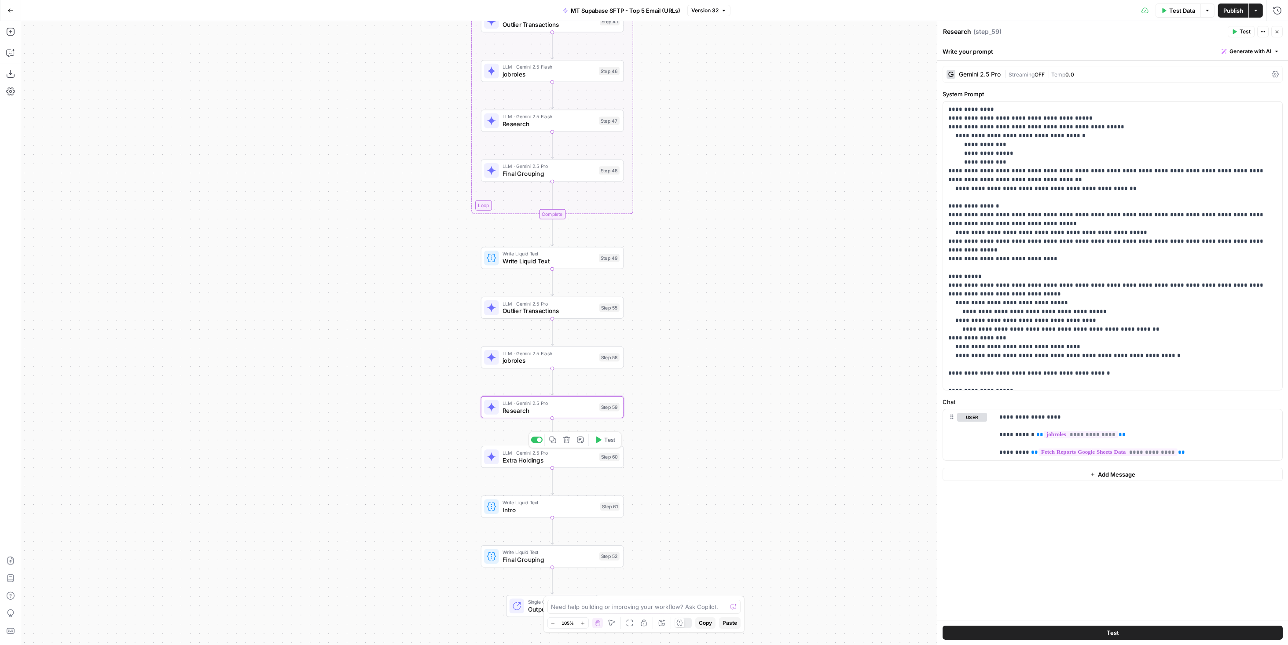
click at [570, 458] on span "Extra Holdings" at bounding box center [548, 460] width 93 height 9
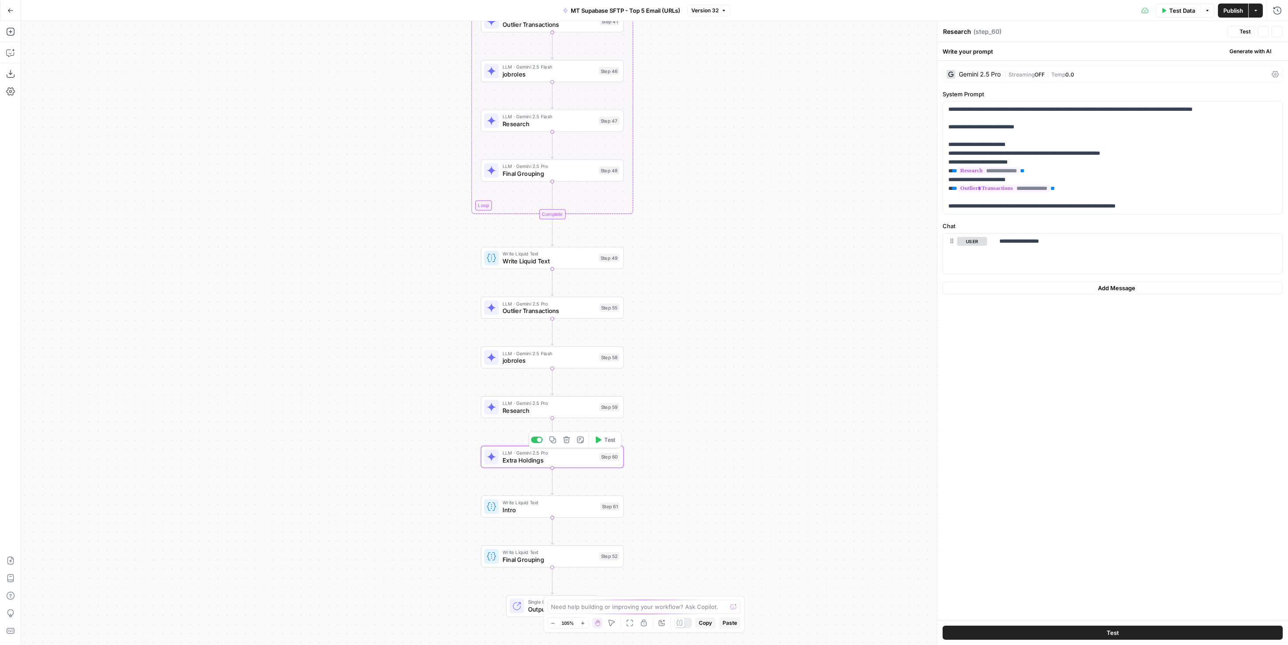
type textarea "Extra Holdings"
click at [585, 505] on span "Intro" at bounding box center [549, 509] width 94 height 9
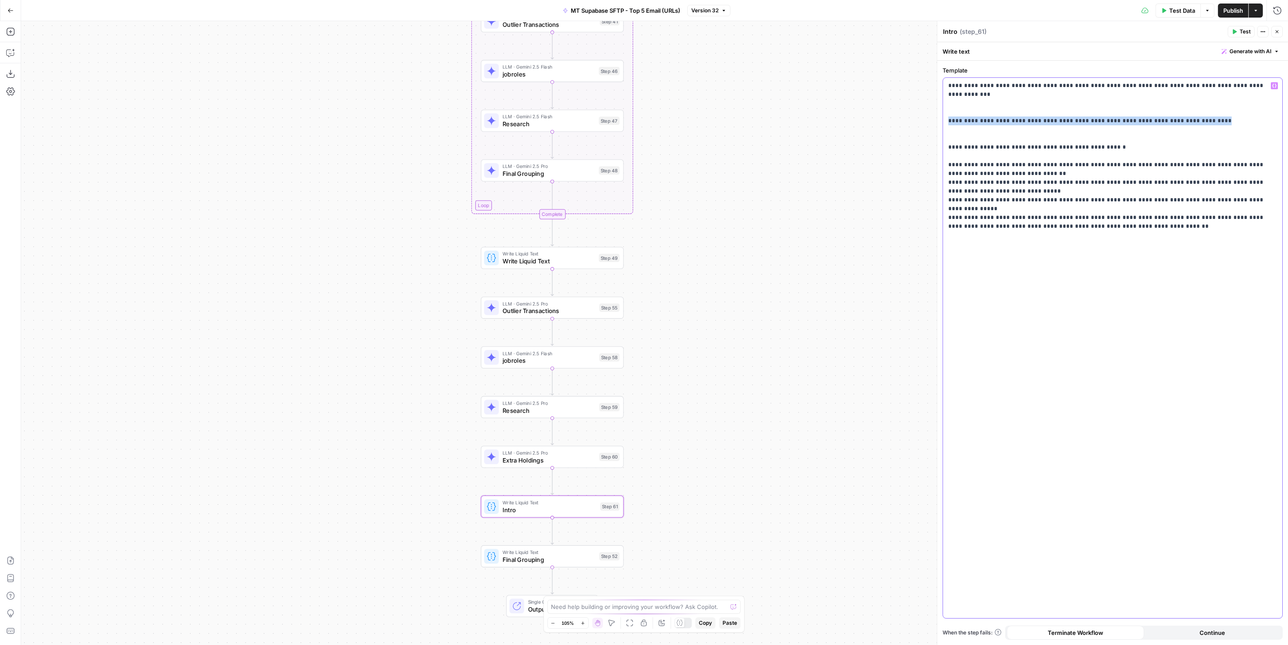
drag, startPoint x: 1218, startPoint y: 109, endPoint x: 936, endPoint y: 115, distance: 282.5
click at [937, 115] on div "**********" at bounding box center [1112, 333] width 351 height 624
click at [1227, 8] on span "Publish" at bounding box center [1233, 10] width 20 height 9
